Goal: Find specific page/section: Find specific page/section

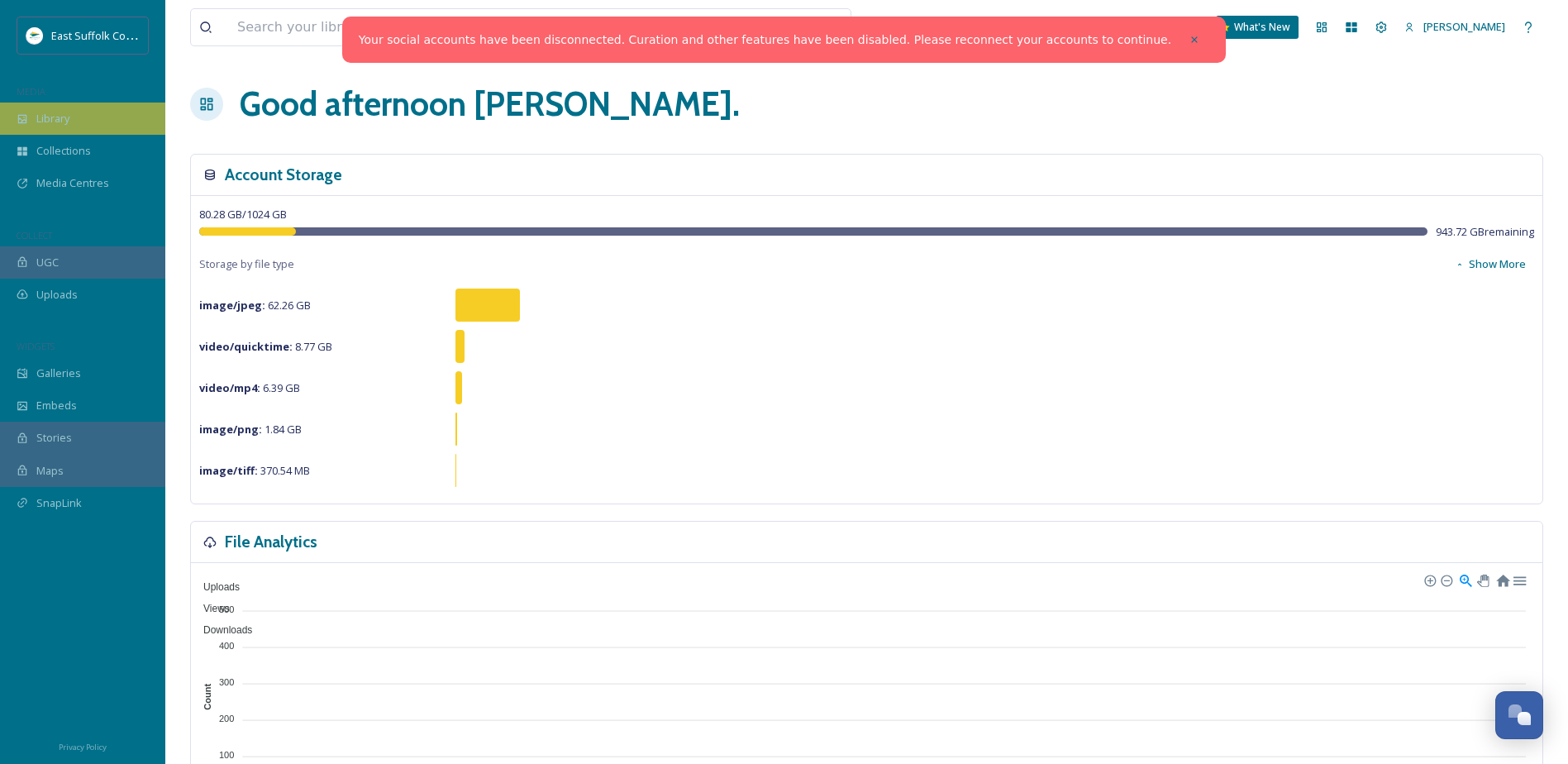
click at [48, 118] on span "Library" at bounding box center [52, 119] width 33 height 16
